Goal: Information Seeking & Learning: Learn about a topic

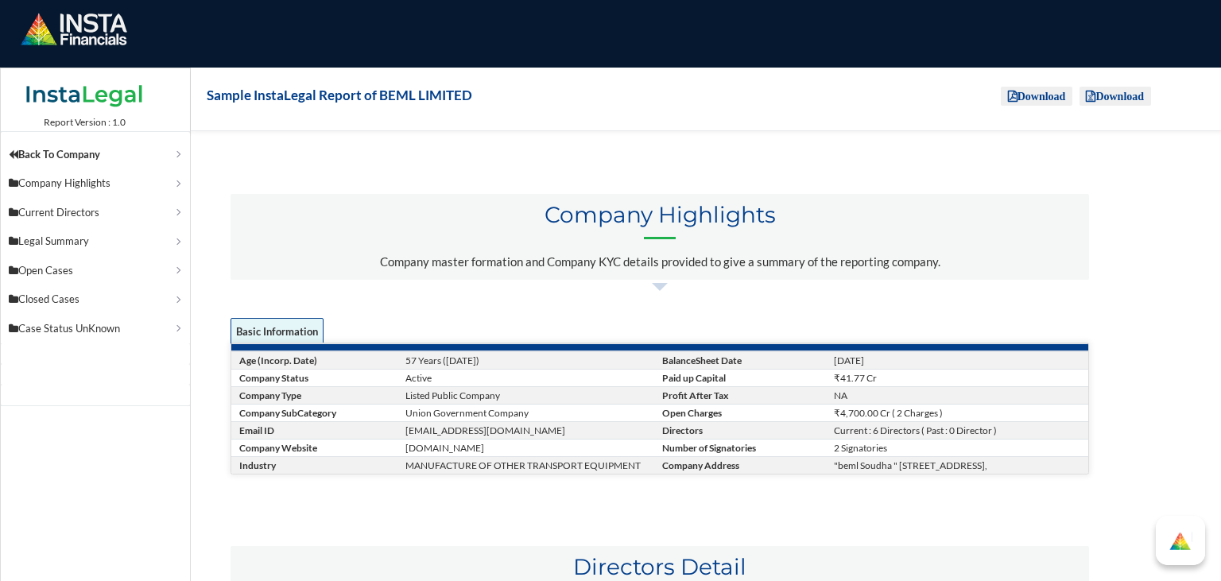
scroll to position [150, 0]
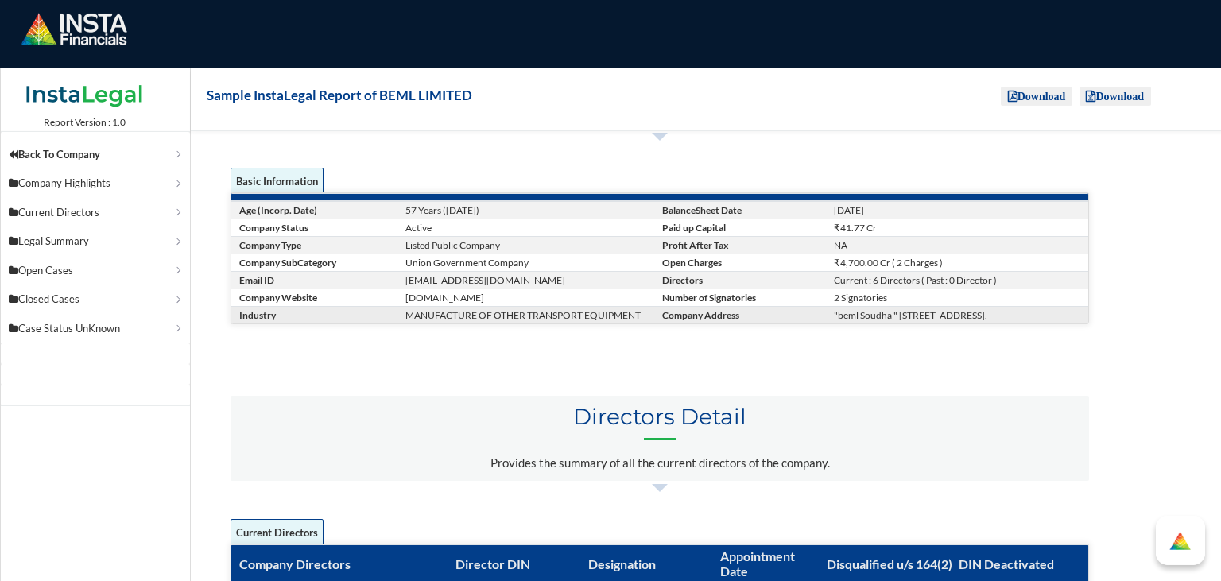
click at [587, 324] on td "MANUFACTURE OF OTHER TRANSPORT EQUIPMENT" at bounding box center [531, 314] width 257 height 17
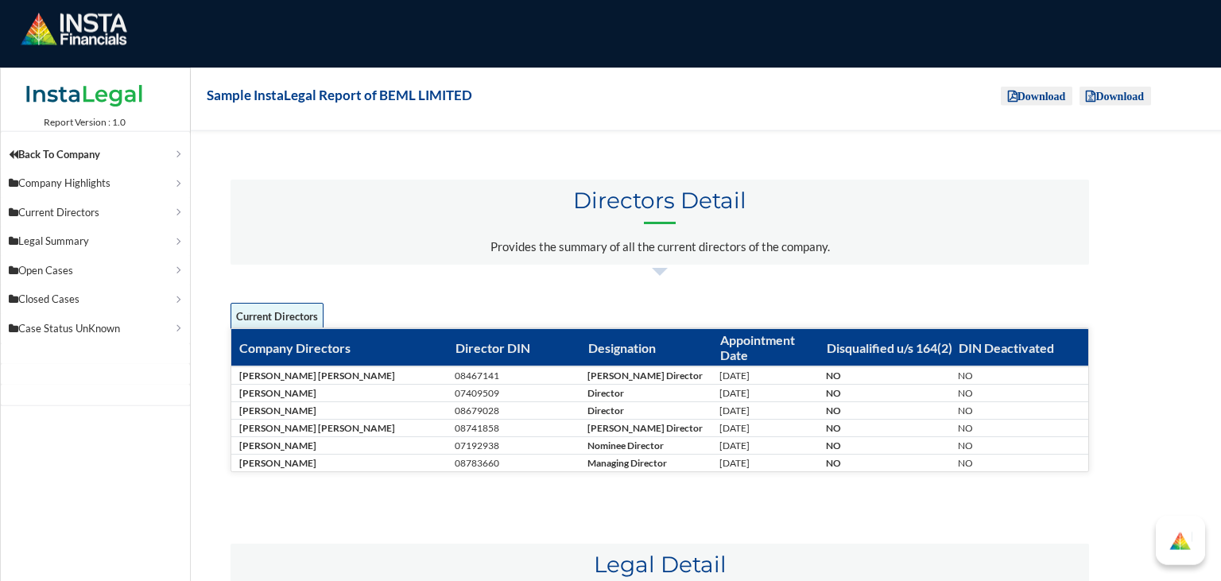
scroll to position [368, 0]
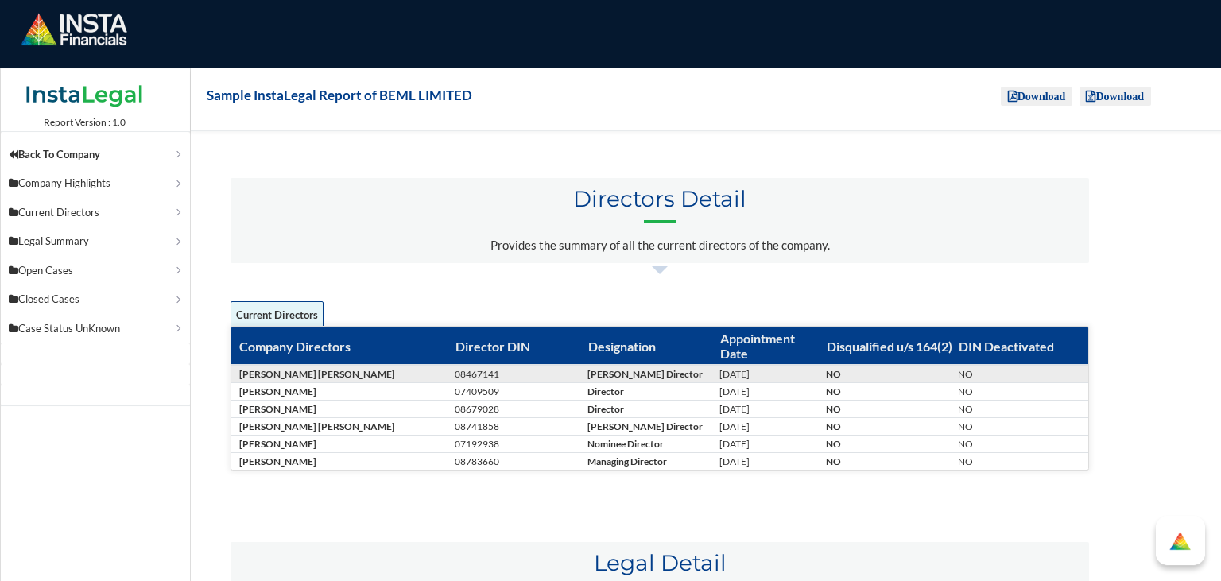
click at [601, 374] on td "[PERSON_NAME] Director" at bounding box center [651, 374] width 133 height 18
click at [525, 371] on td "08467141" at bounding box center [518, 374] width 133 height 18
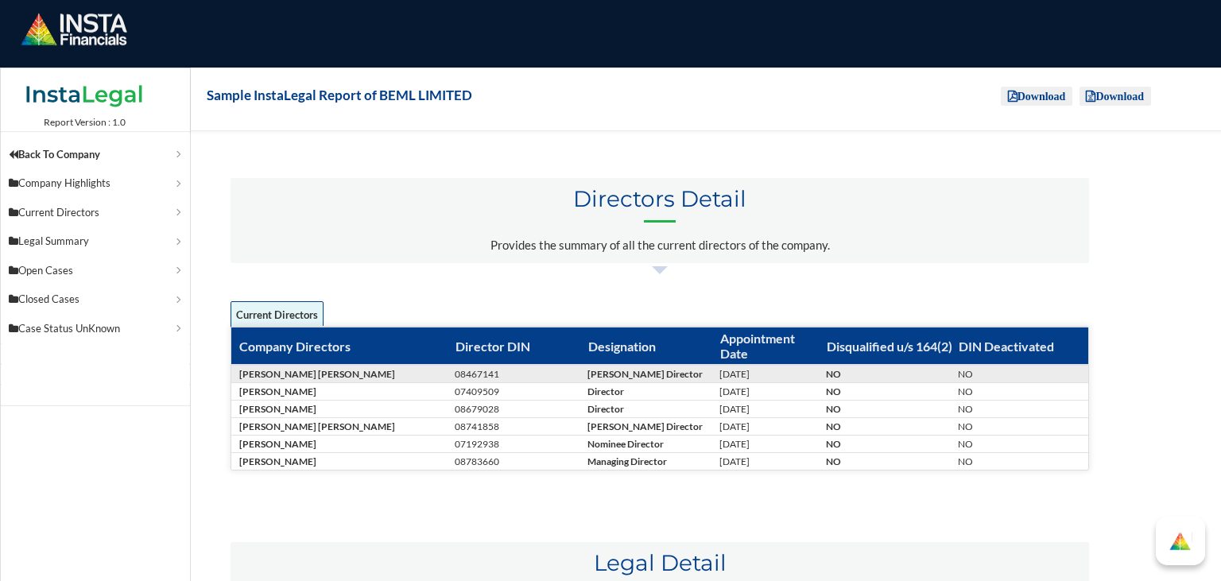
click at [525, 371] on td "08467141" at bounding box center [518, 374] width 133 height 18
click at [365, 383] on td "[PERSON_NAME] [PERSON_NAME]" at bounding box center [341, 374] width 221 height 18
click at [507, 383] on td "08467141" at bounding box center [518, 374] width 133 height 18
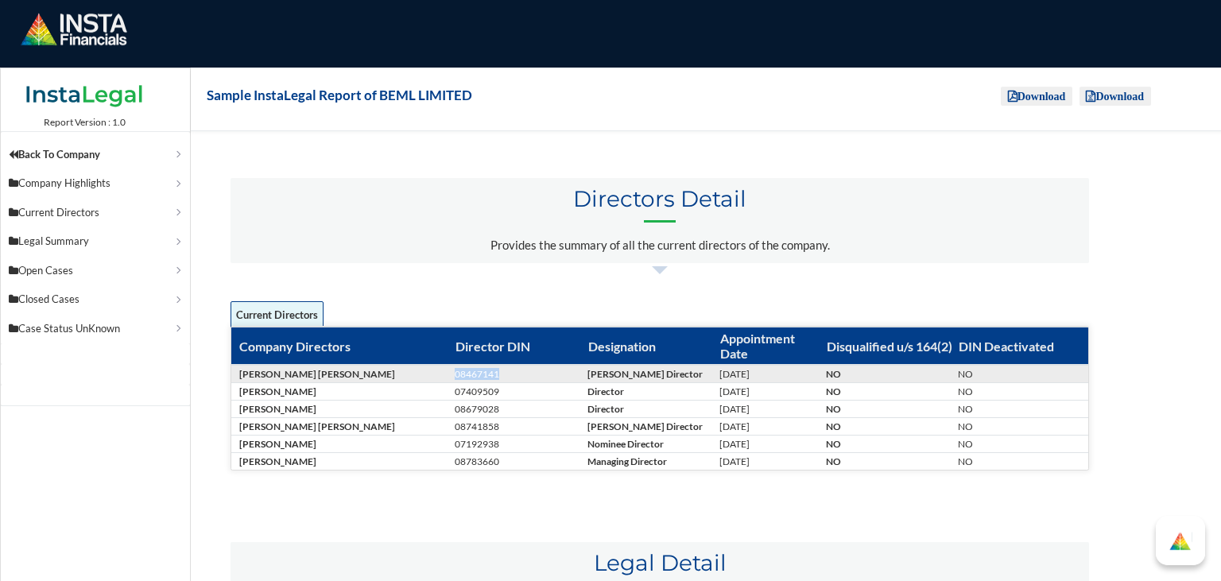
click at [507, 383] on td "08467141" at bounding box center [518, 374] width 133 height 18
click at [644, 377] on td "[PERSON_NAME] Director" at bounding box center [651, 374] width 133 height 18
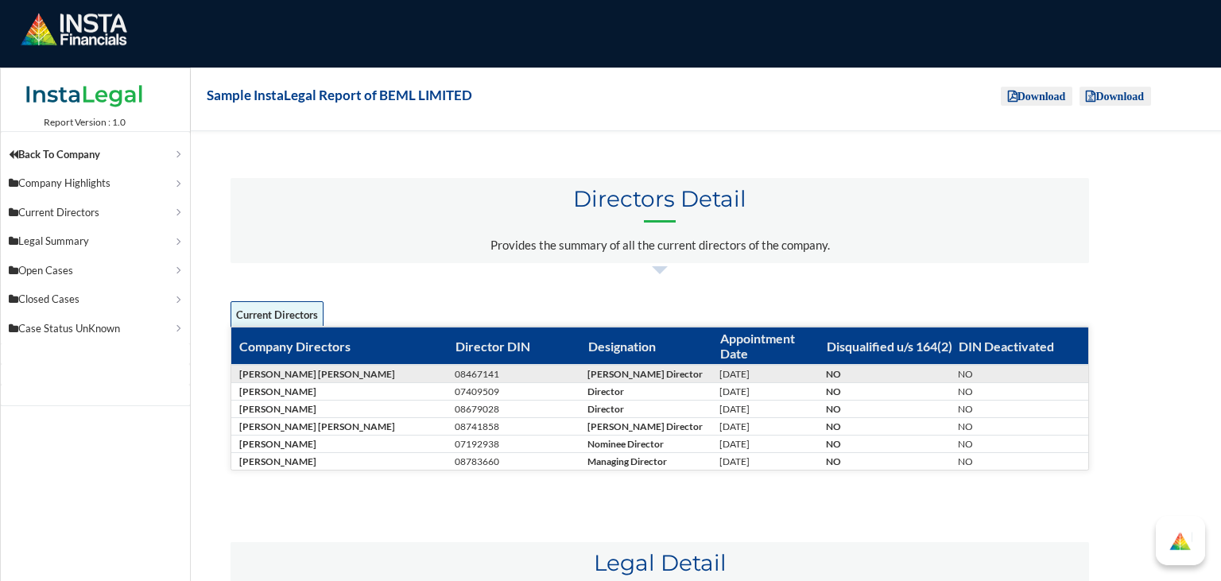
click at [756, 383] on td "[DATE]" at bounding box center [770, 374] width 106 height 18
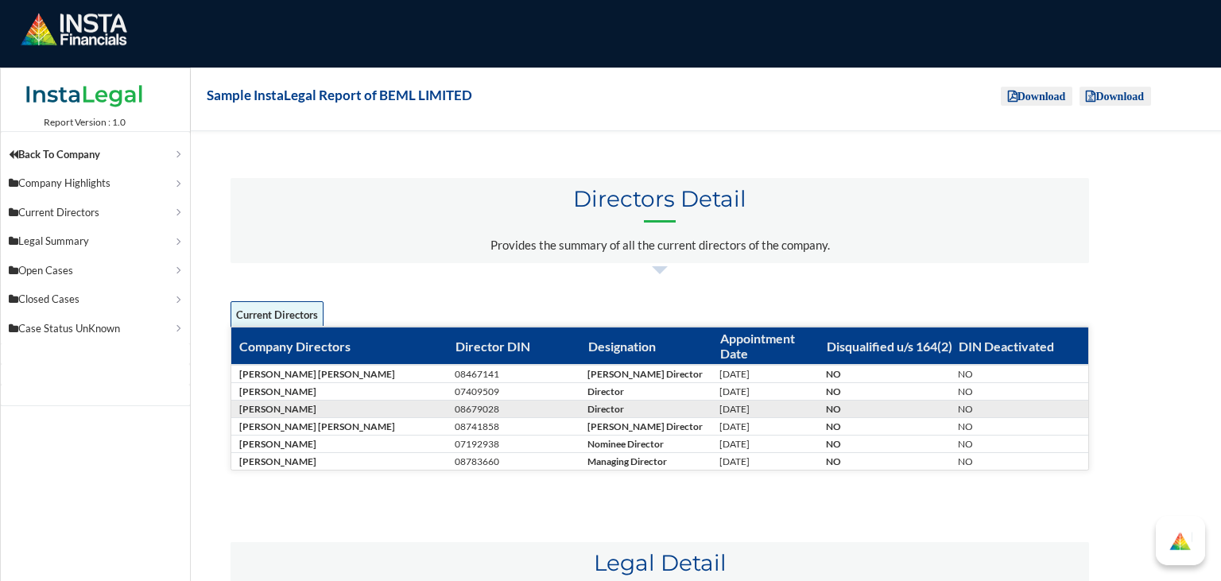
click at [758, 406] on td "[DATE]" at bounding box center [770, 409] width 106 height 17
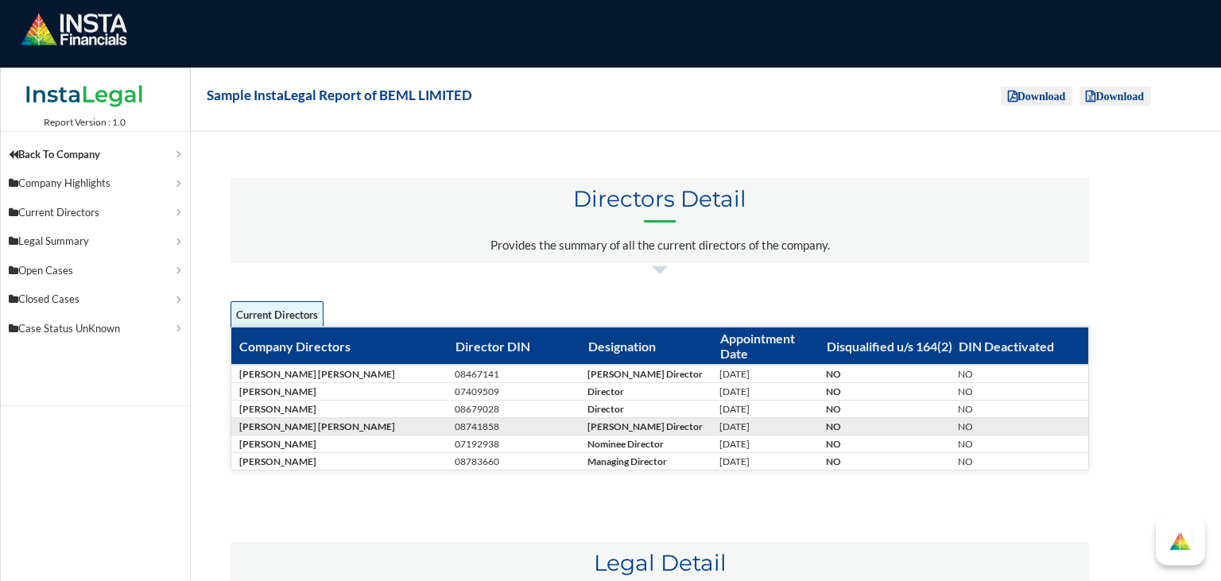
click at [759, 425] on td "[DATE]" at bounding box center [770, 426] width 106 height 17
click at [819, 429] on td "[DATE]" at bounding box center [770, 426] width 106 height 17
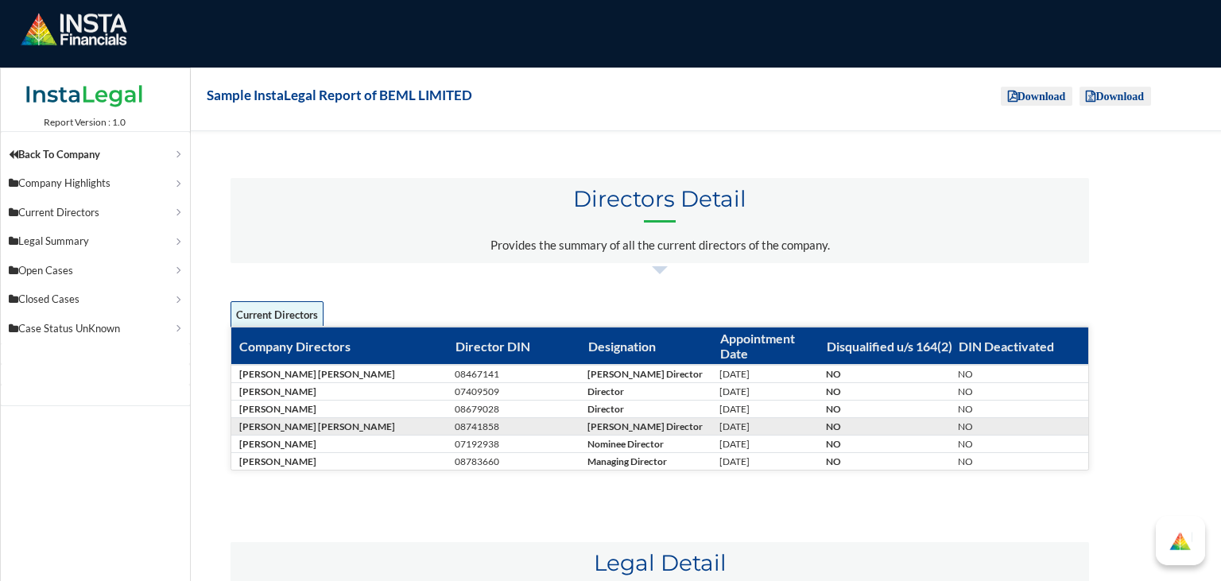
click at [819, 429] on td "[DATE]" at bounding box center [770, 426] width 106 height 17
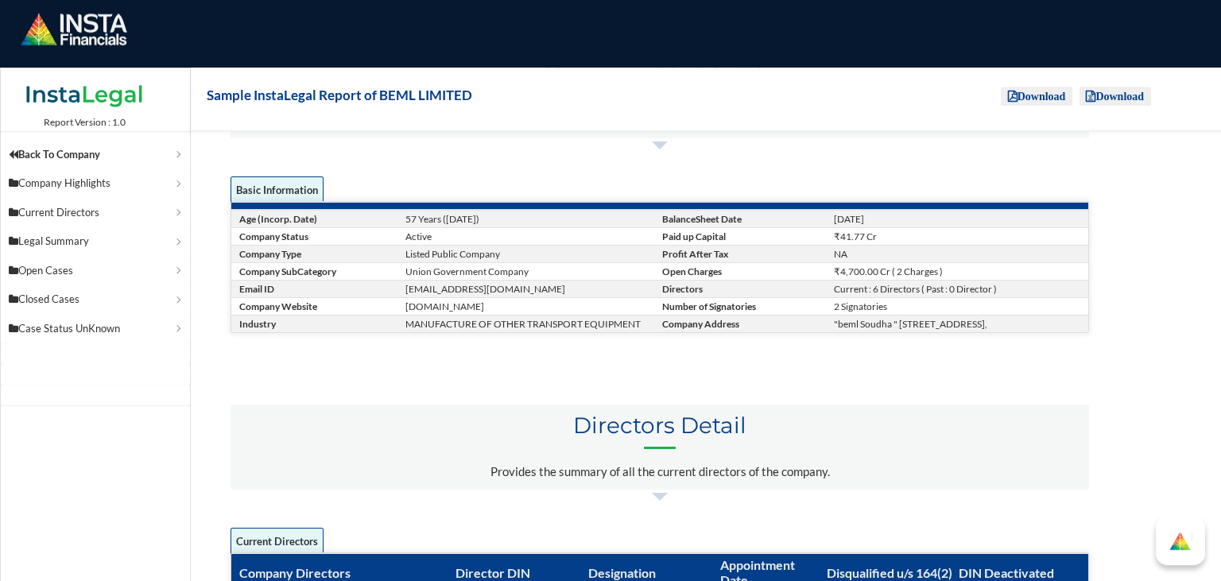
scroll to position [267, 0]
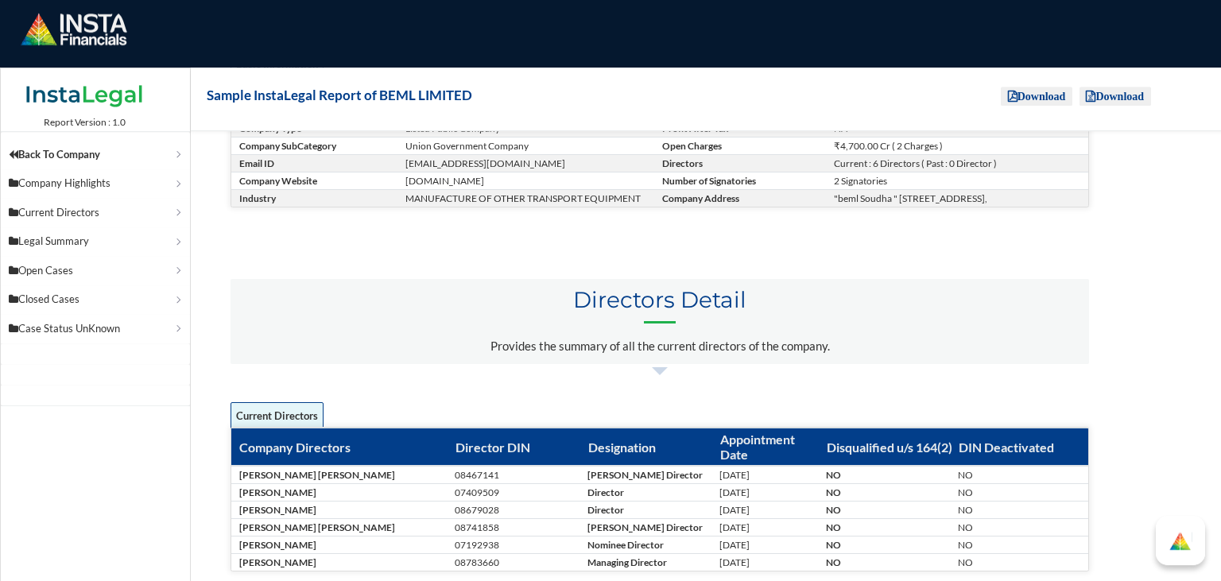
click at [842, 445] on th "Disqualified u/s 164(2)" at bounding box center [890, 448] width 133 height 38
click at [830, 443] on th "Disqualified u/s 164(2)" at bounding box center [890, 448] width 133 height 38
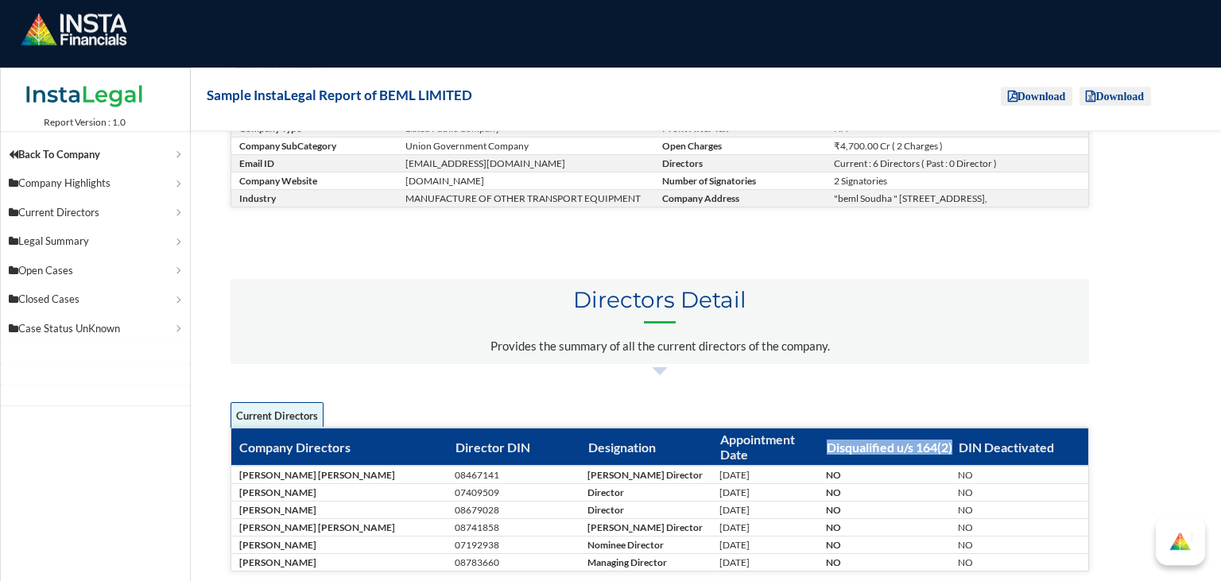
drag, startPoint x: 826, startPoint y: 442, endPoint x: 870, endPoint y: 459, distance: 46.8
click at [870, 459] on th "Disqualified u/s 164(2)" at bounding box center [890, 448] width 133 height 38
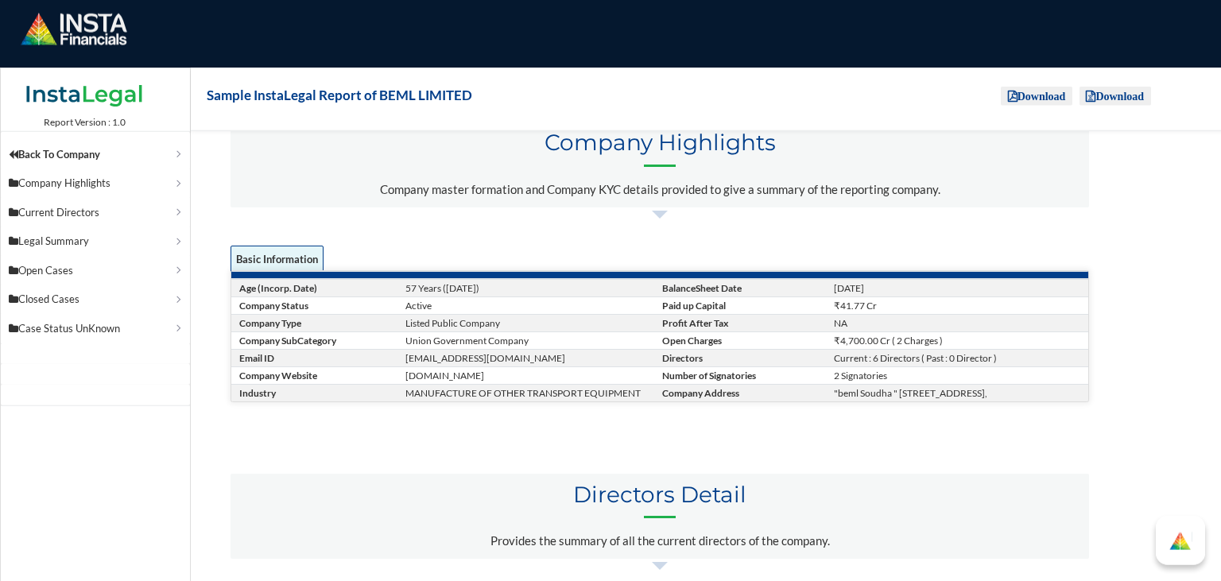
scroll to position [72, 0]
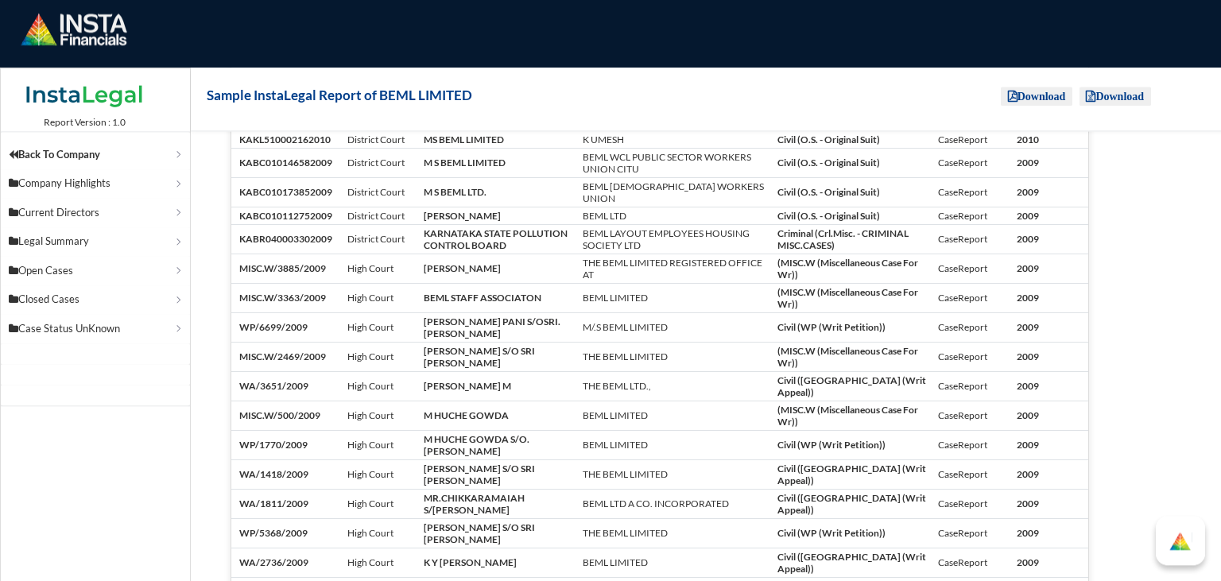
scroll to position [10432, 0]
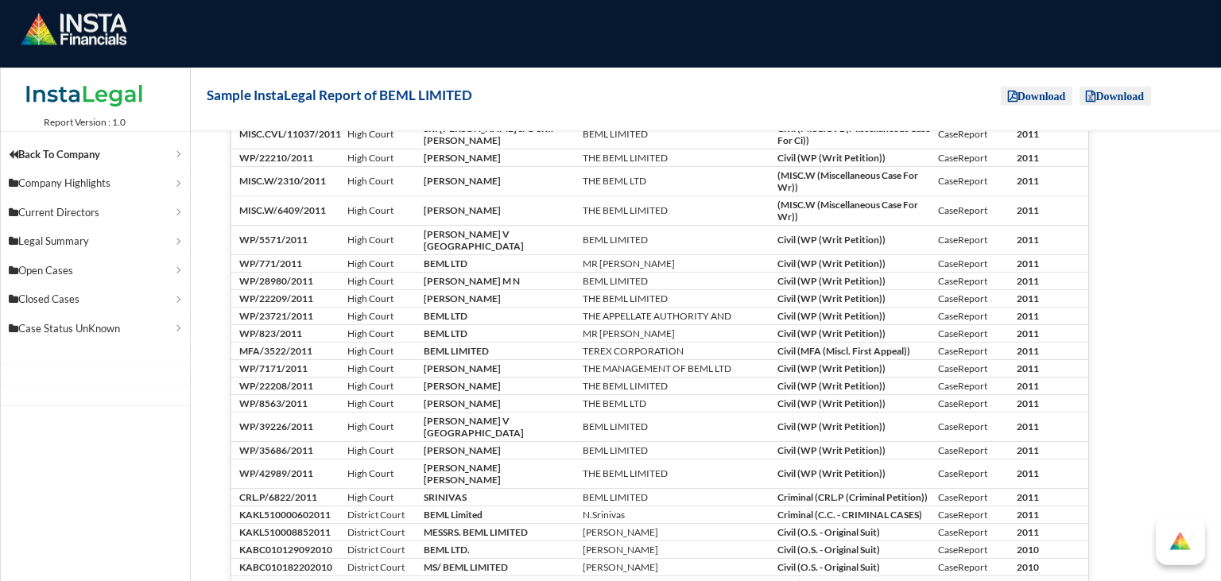
scroll to position [9435, 0]
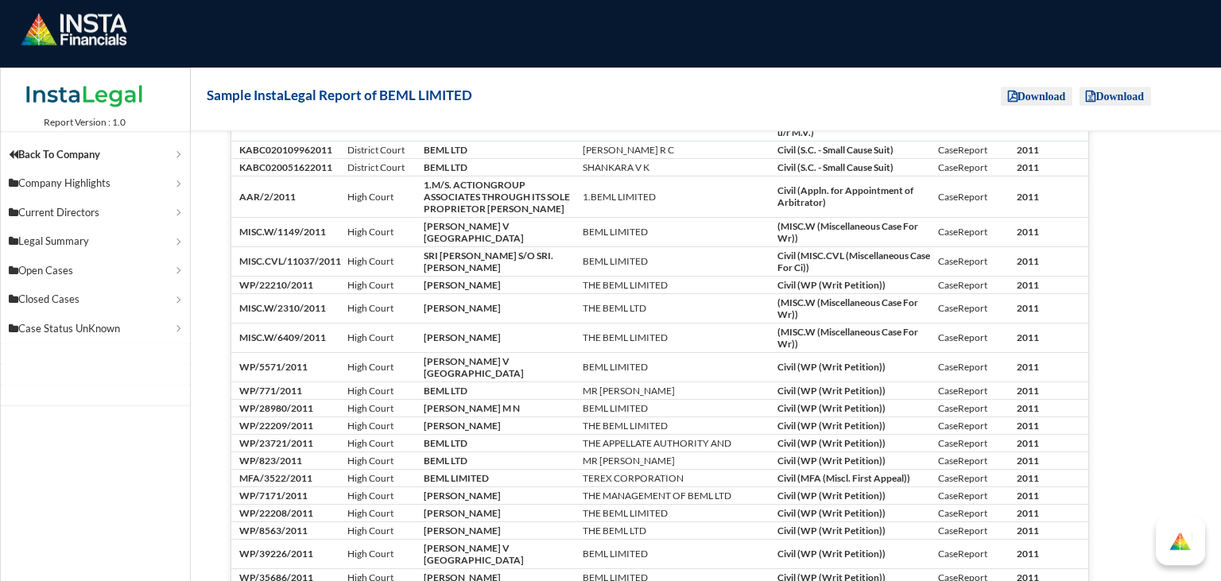
scroll to position [9333, 0]
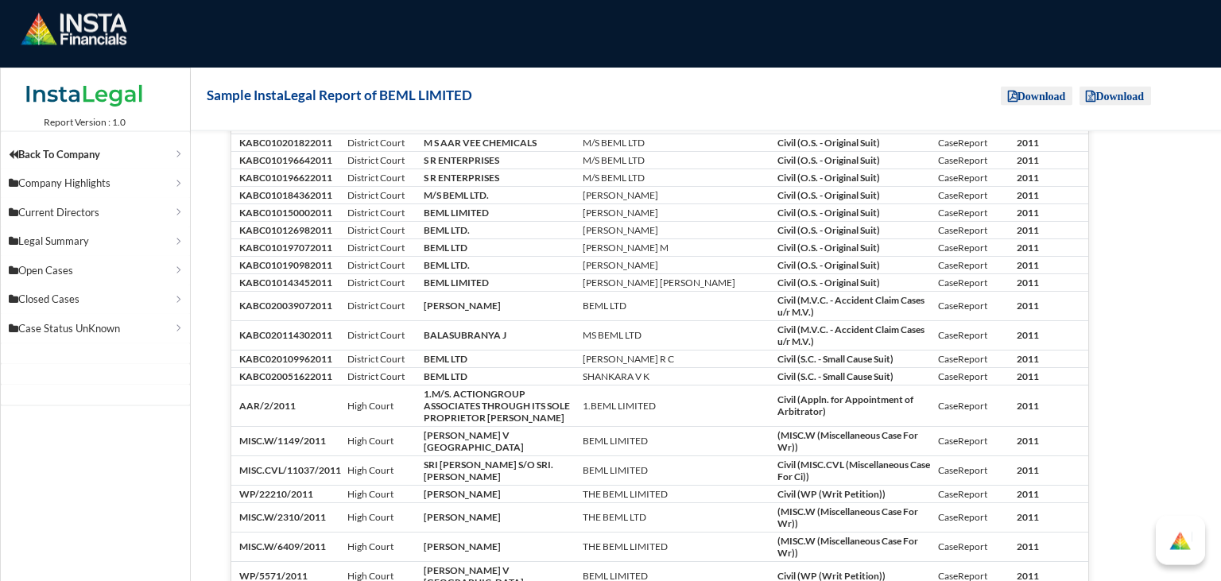
scroll to position [9061, 0]
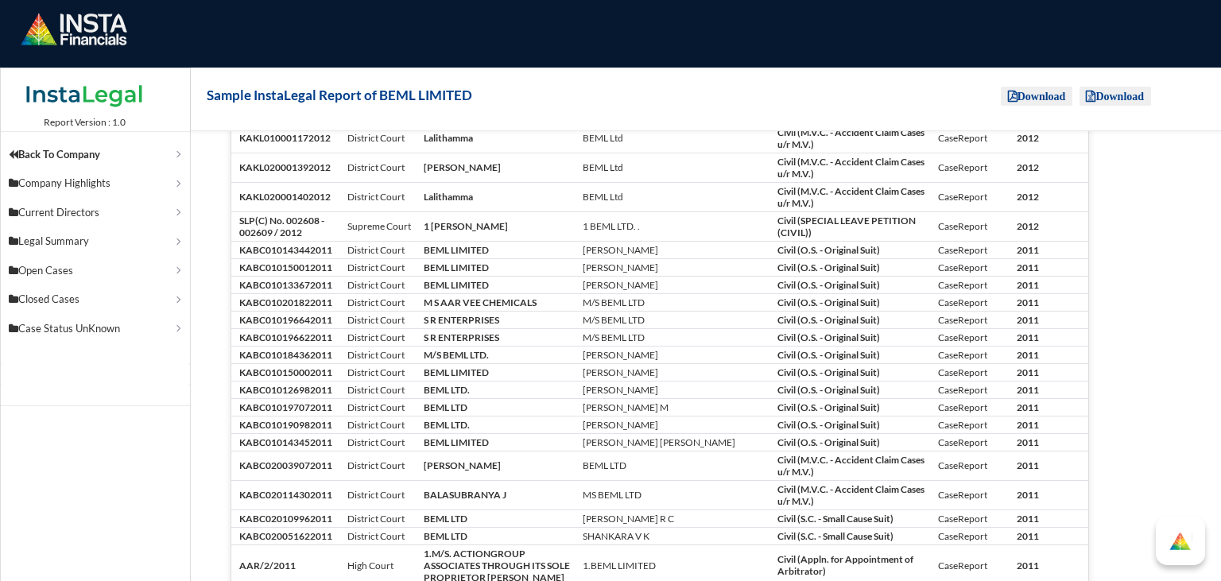
scroll to position [8939, 0]
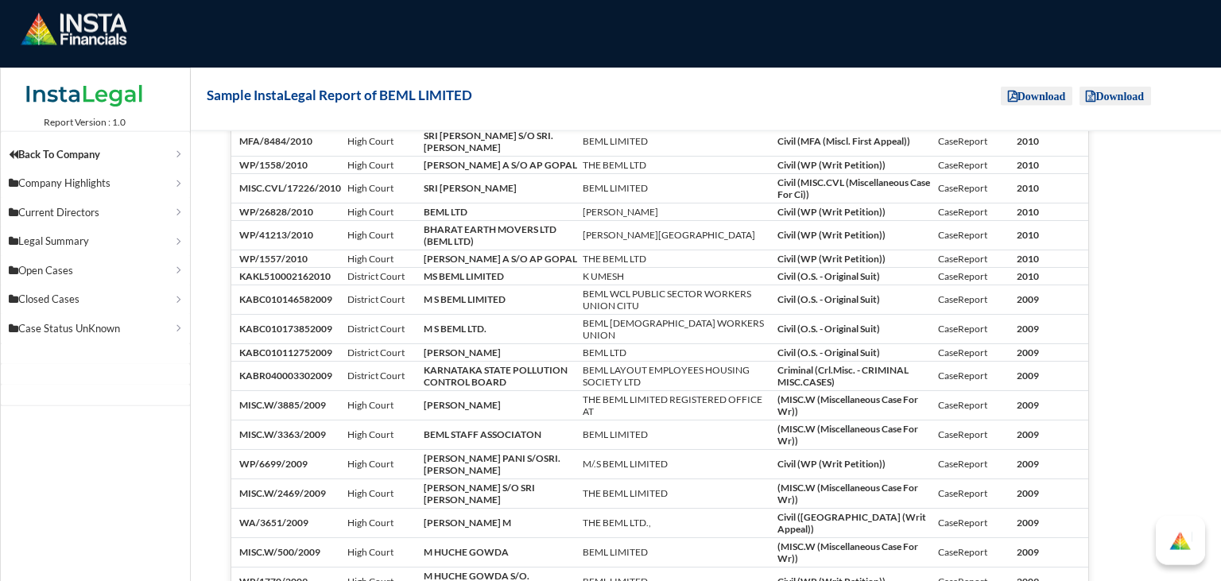
scroll to position [10432, 0]
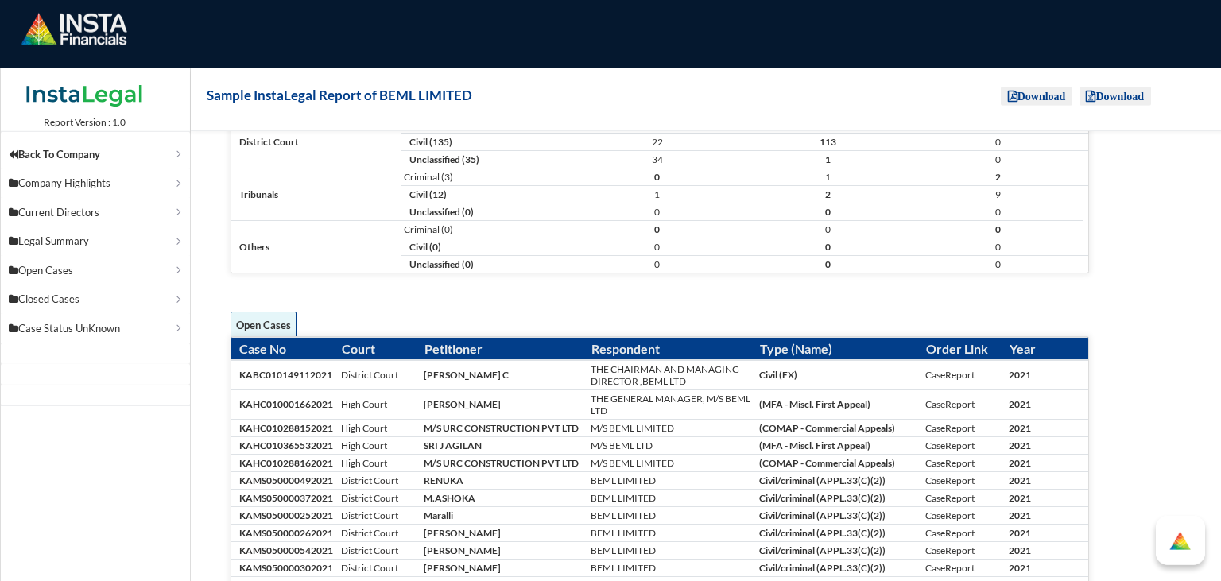
click at [825, 309] on div "Open Cases" at bounding box center [660, 320] width 859 height 31
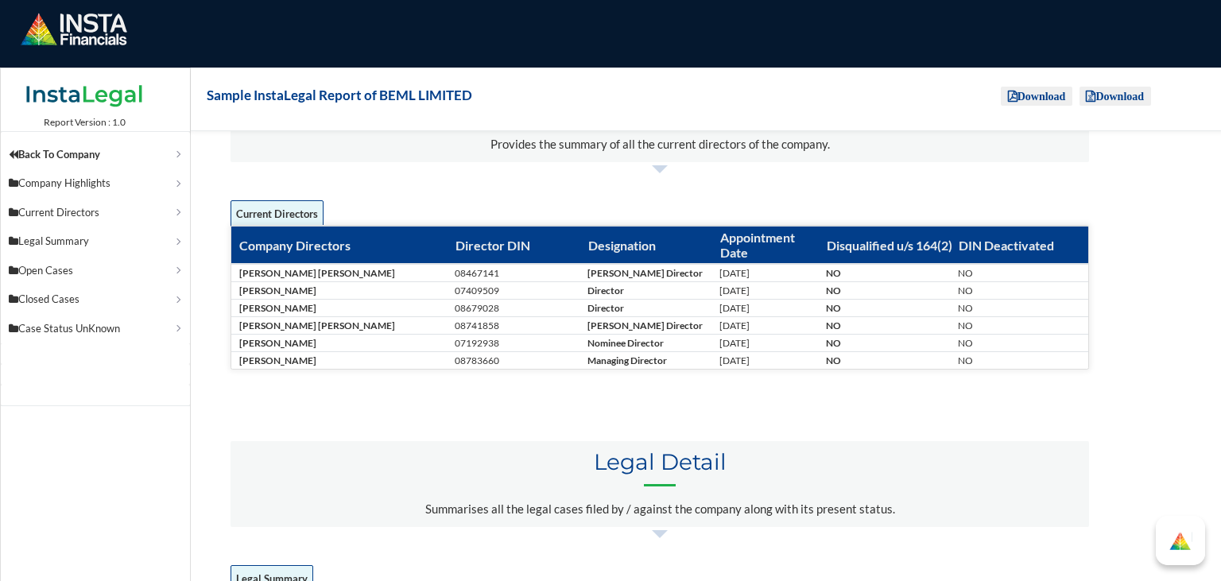
scroll to position [468, 0]
